Goal: Task Accomplishment & Management: Complete application form

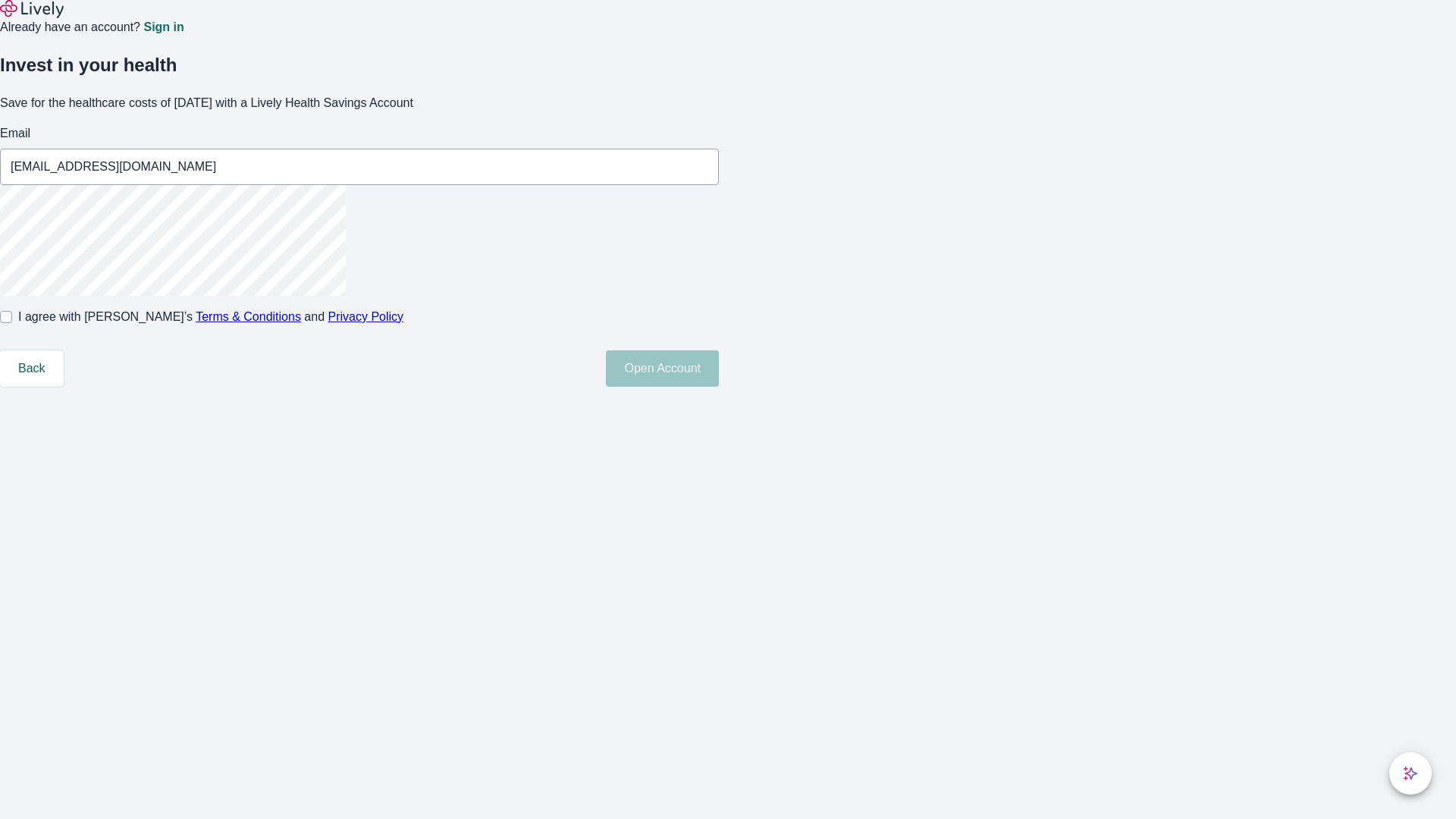
click at [12, 323] on input "I agree with Lively’s Terms & Conditions and Privacy Policy" at bounding box center [6, 317] width 12 height 12
checkbox input "true"
click at [719, 387] on button "Open Account" at bounding box center [662, 368] width 113 height 37
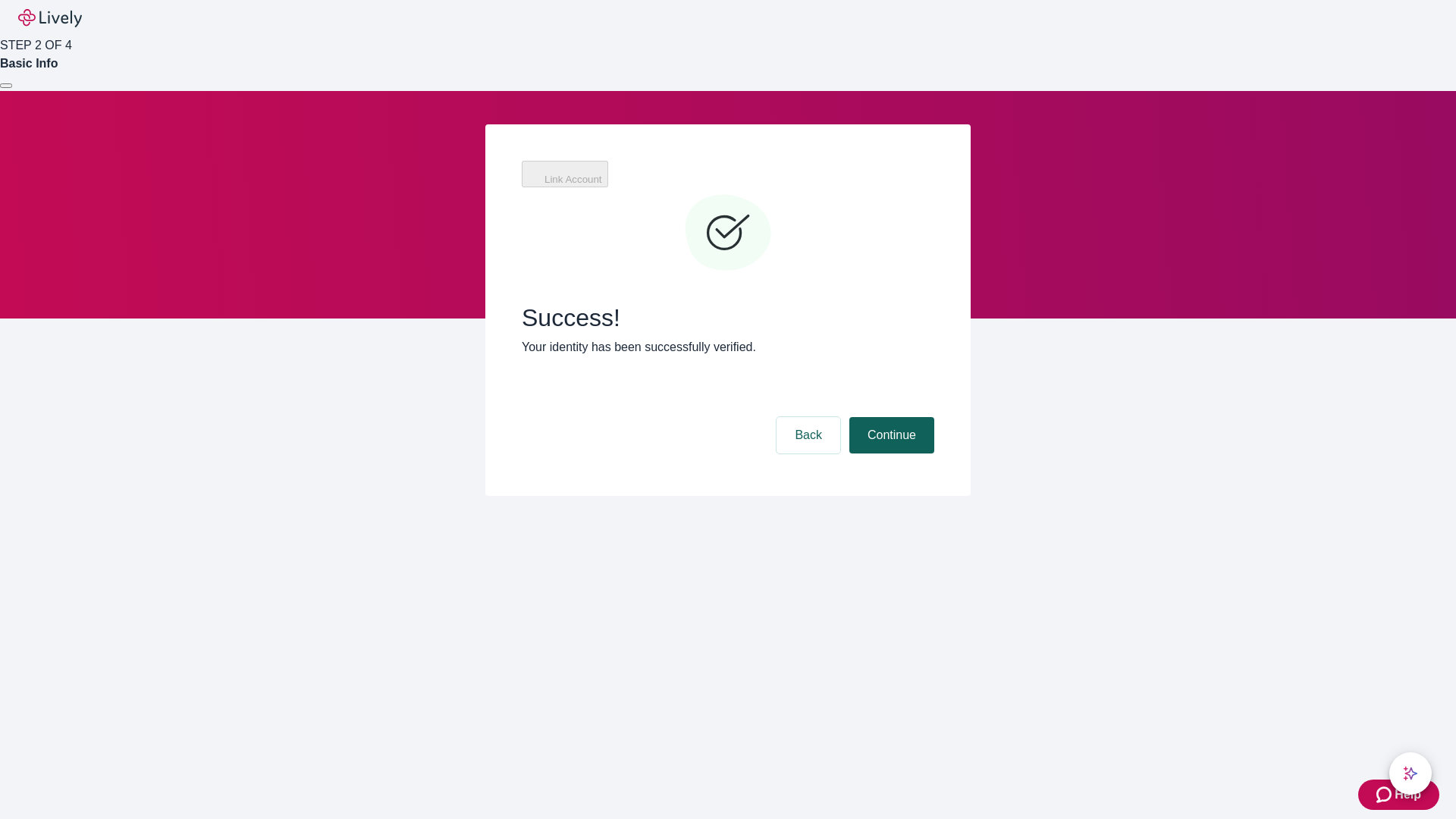
click at [890, 417] on button "Continue" at bounding box center [891, 435] width 85 height 37
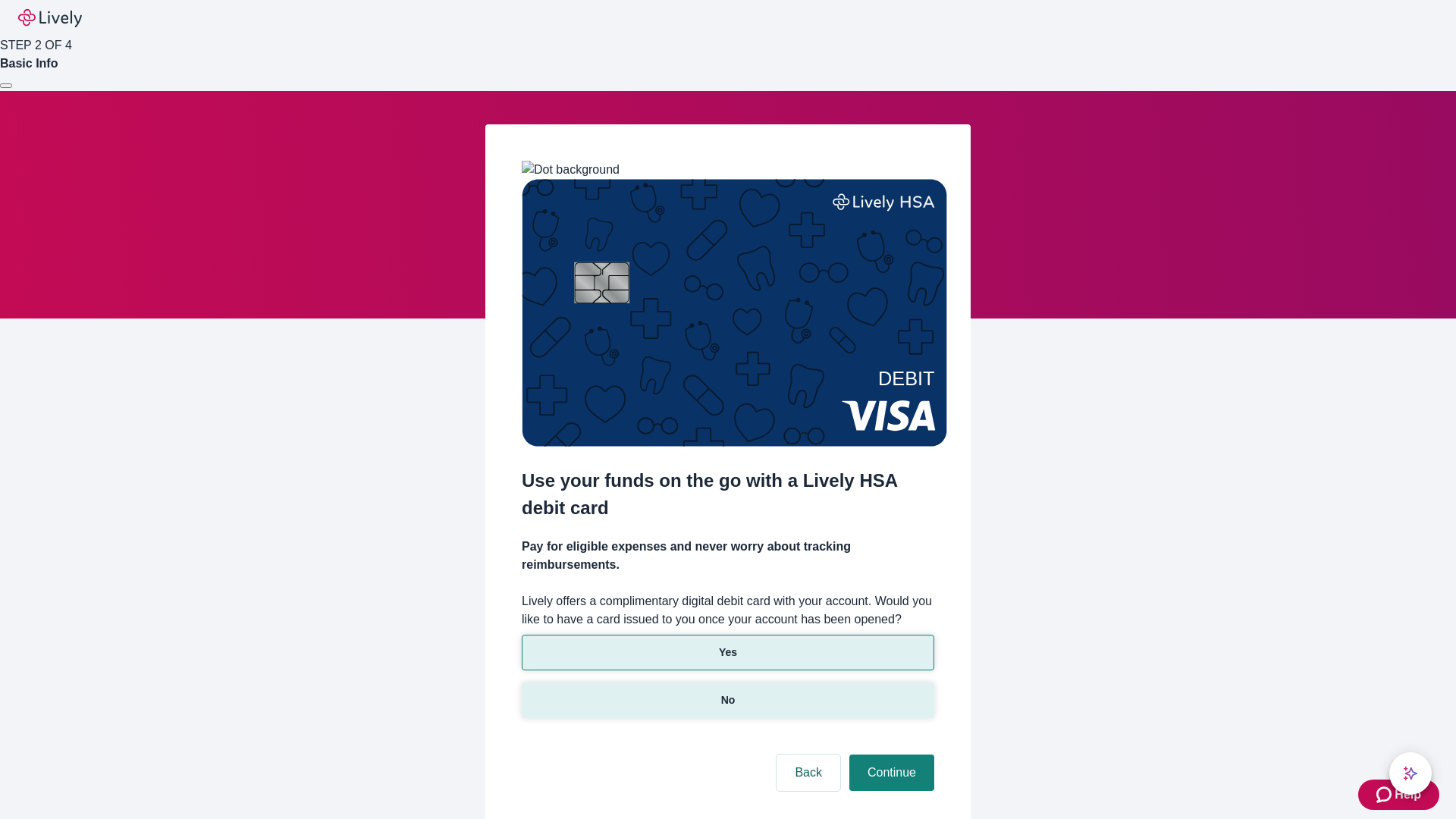
click at [727, 692] on p "No" at bounding box center [728, 700] width 15 height 16
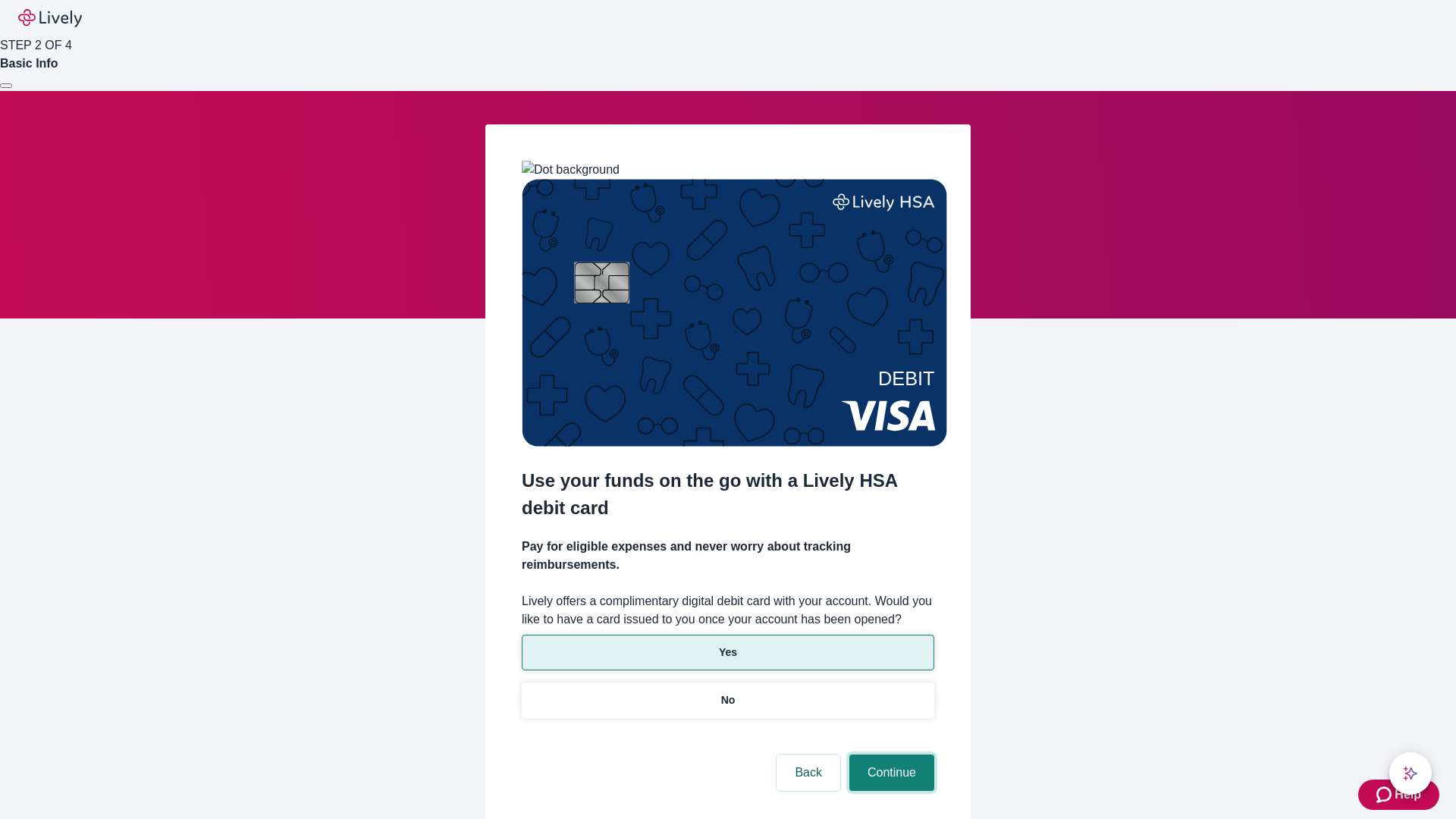
click at [890, 754] on button "Continue" at bounding box center [891, 772] width 85 height 37
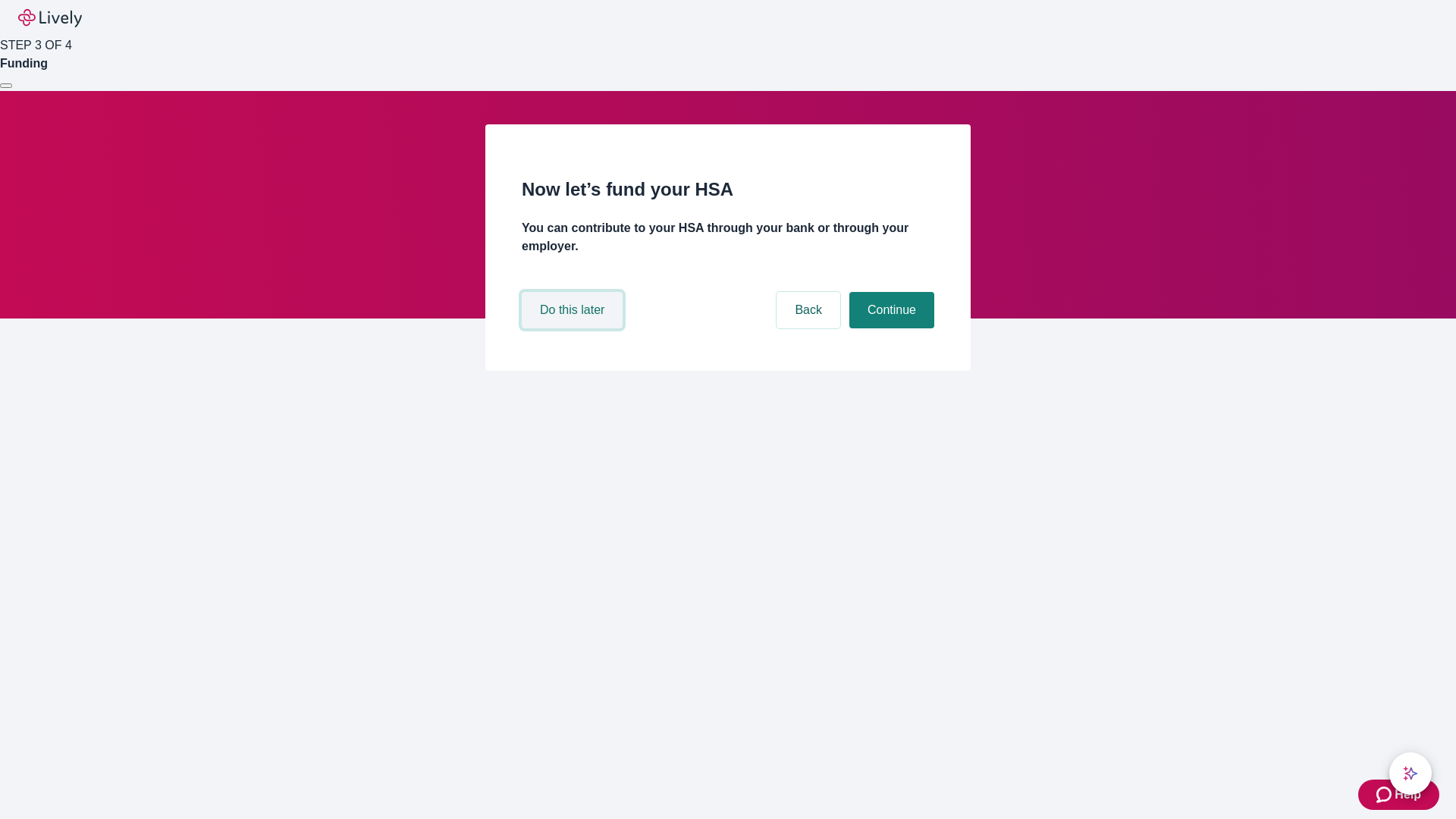
click at [574, 328] on button "Do this later" at bounding box center [572, 310] width 101 height 37
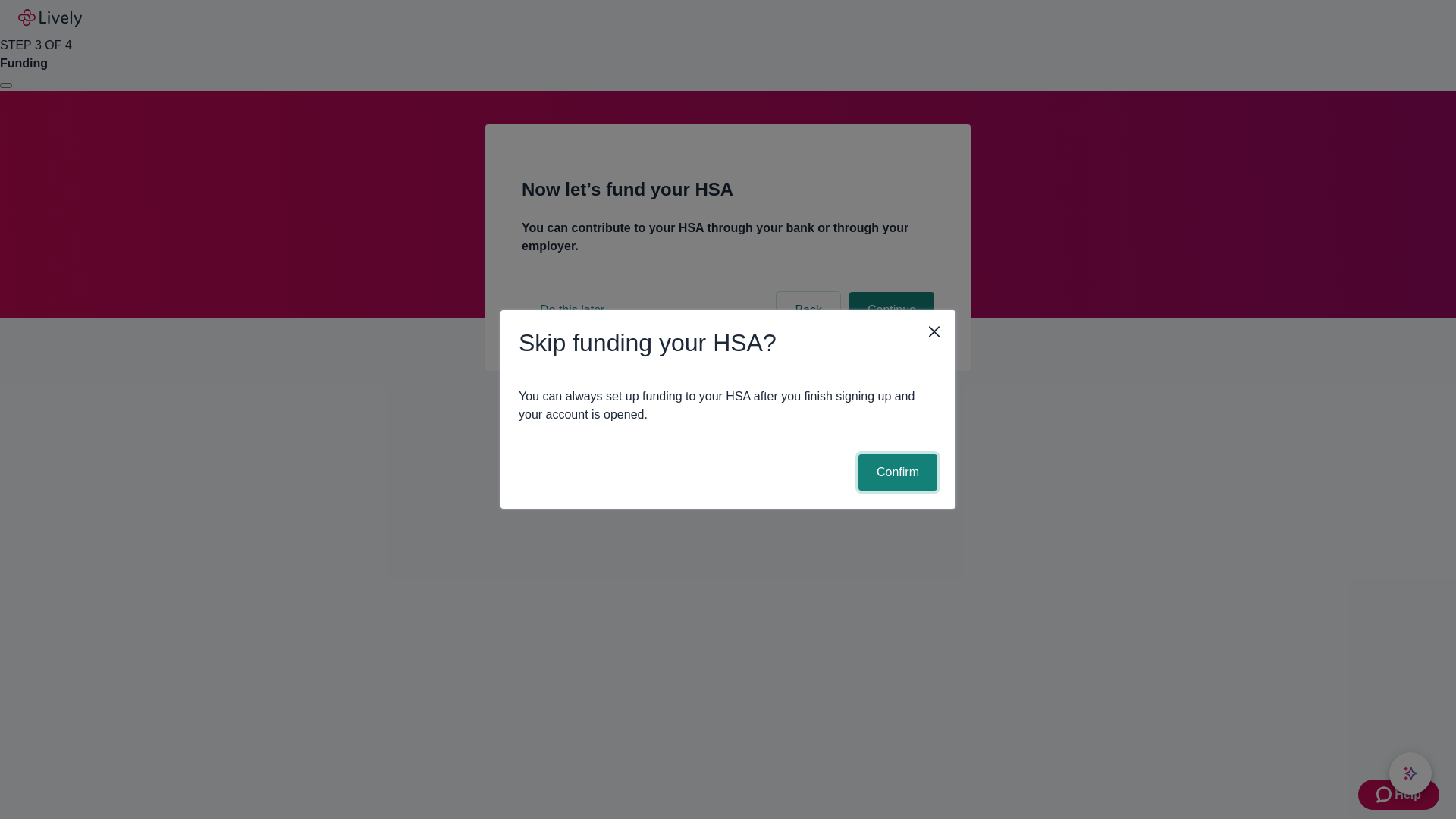
click at [896, 472] on button "Confirm" at bounding box center [898, 472] width 79 height 37
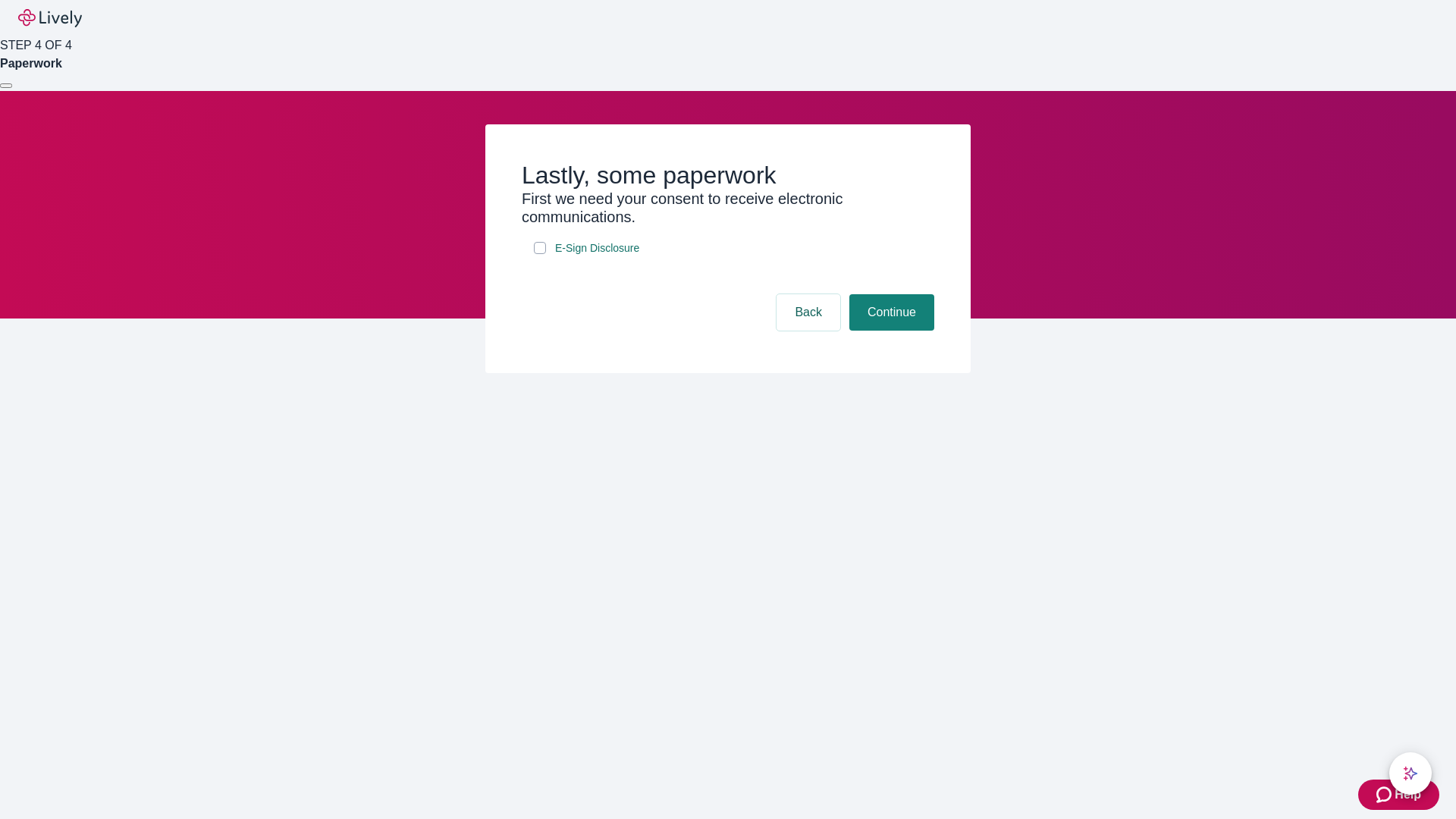
click at [540, 254] on input "E-Sign Disclosure" at bounding box center [540, 248] width 12 height 12
checkbox input "true"
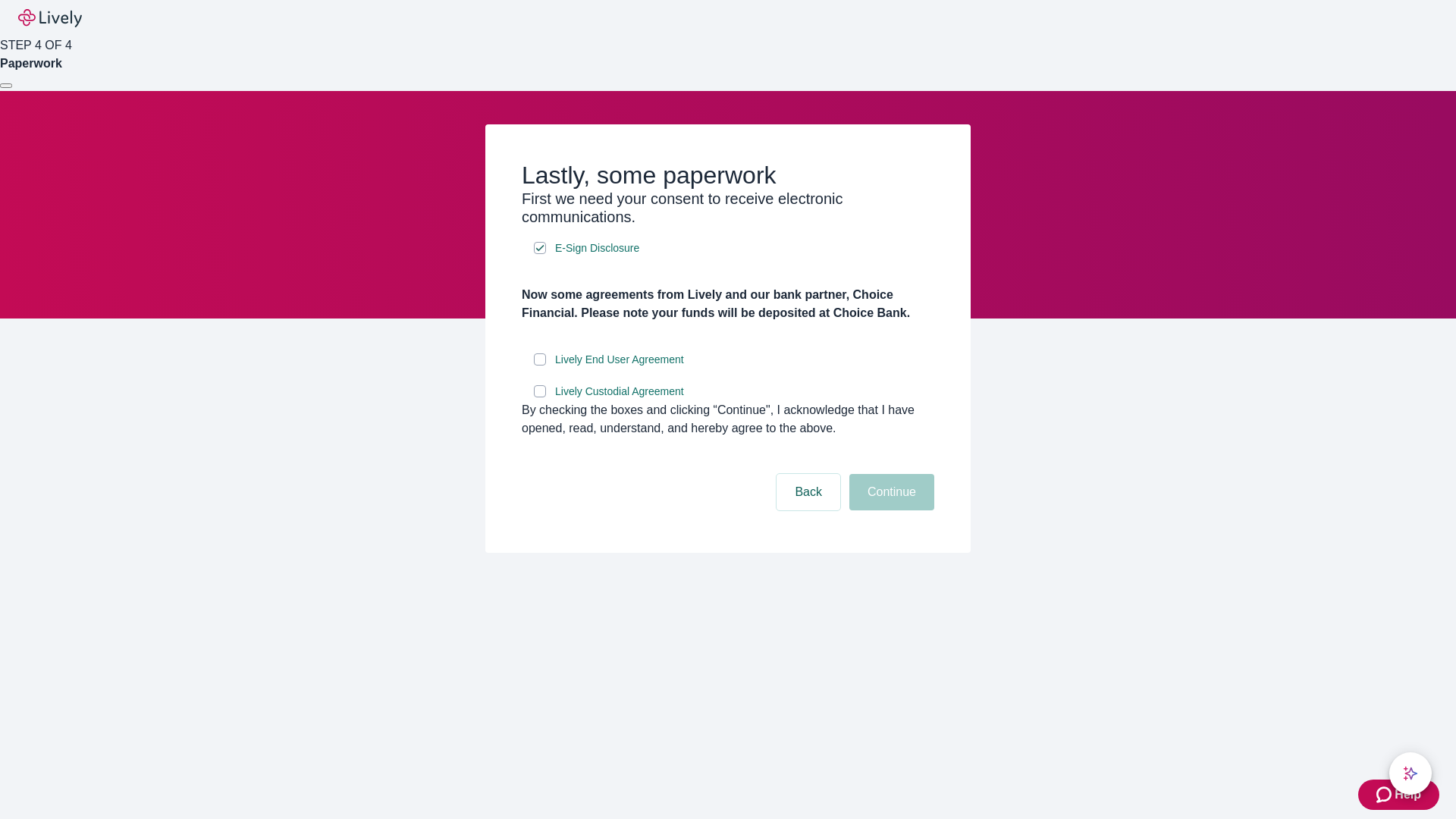
click at [540, 366] on input "Lively End User Agreement" at bounding box center [540, 359] width 12 height 12
checkbox input "true"
click at [540, 397] on input "Lively Custodial Agreement" at bounding box center [540, 391] width 12 height 12
checkbox input "true"
click at [890, 510] on button "Continue" at bounding box center [891, 492] width 85 height 37
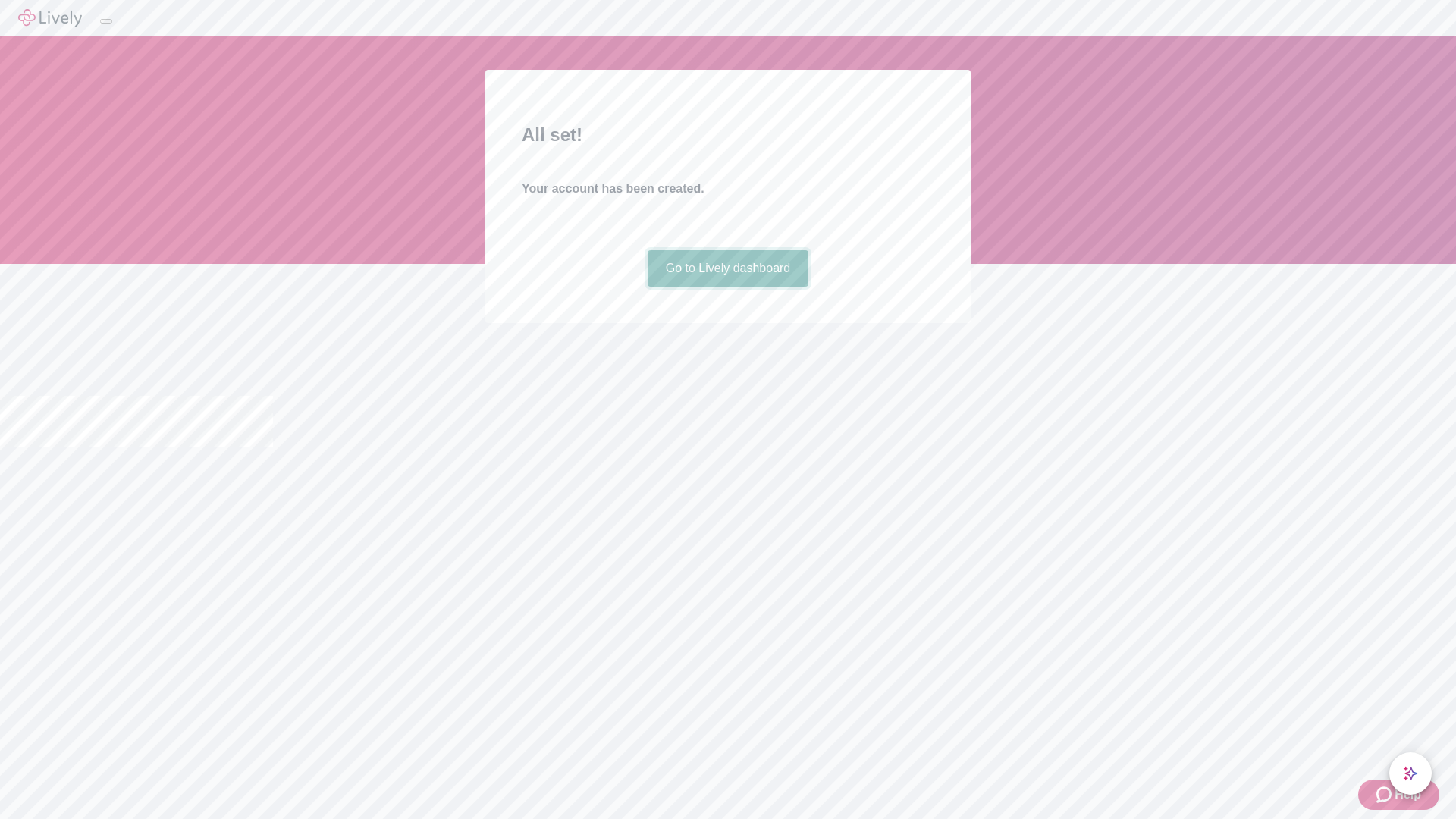
click at [727, 287] on link "Go to Lively dashboard" at bounding box center [729, 268] width 162 height 37
